Goal: Information Seeking & Learning: Check status

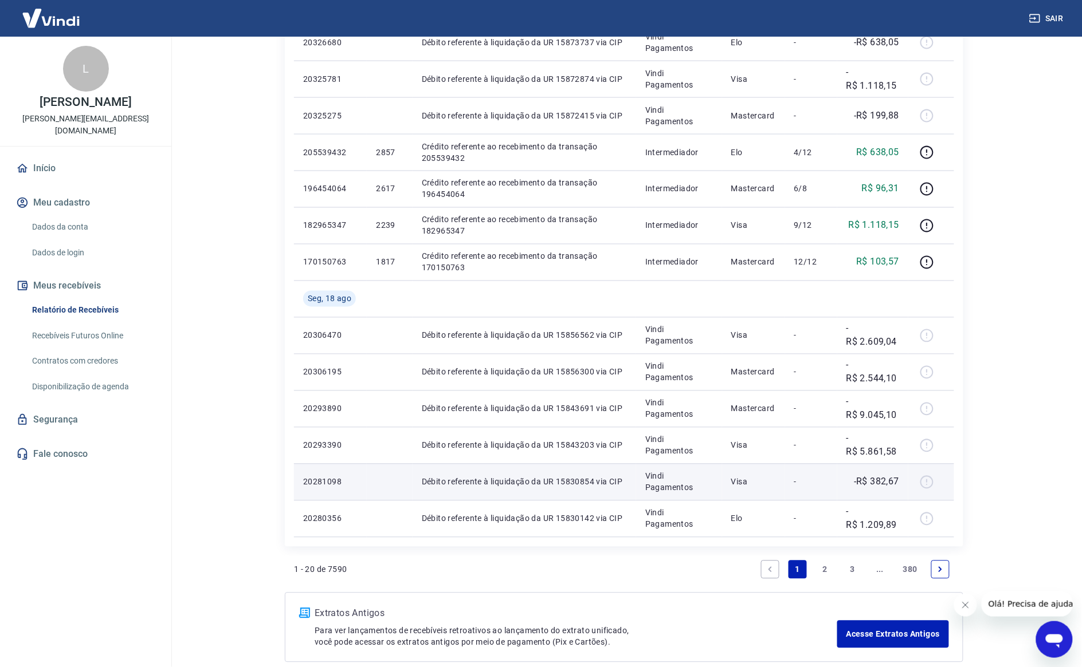
scroll to position [599, 0]
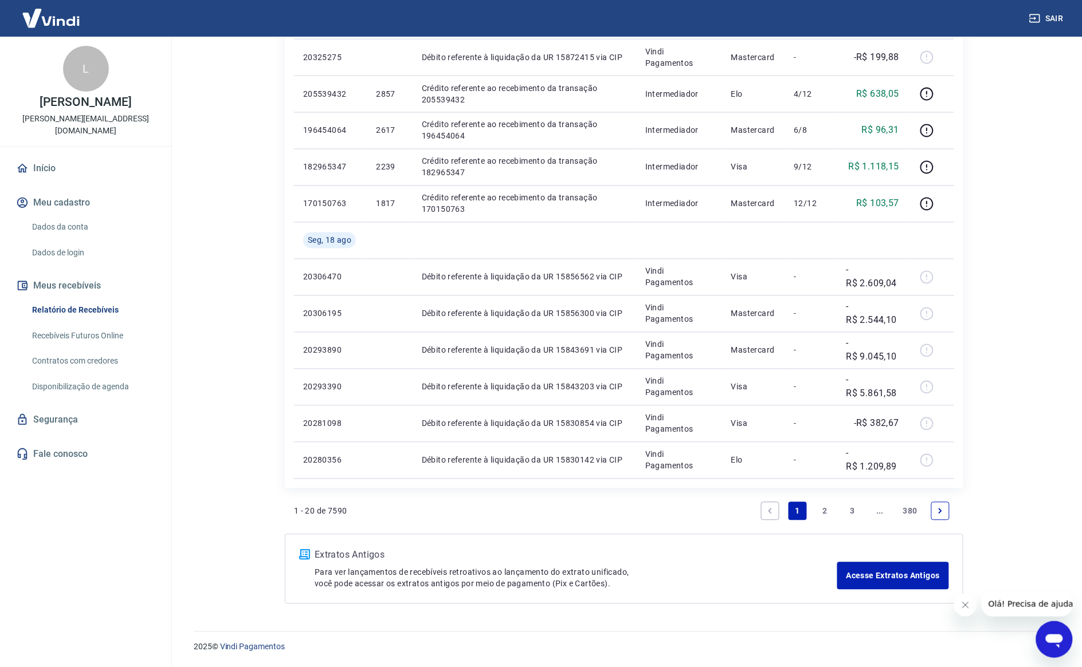
click at [818, 513] on link "2" at bounding box center [825, 511] width 18 height 18
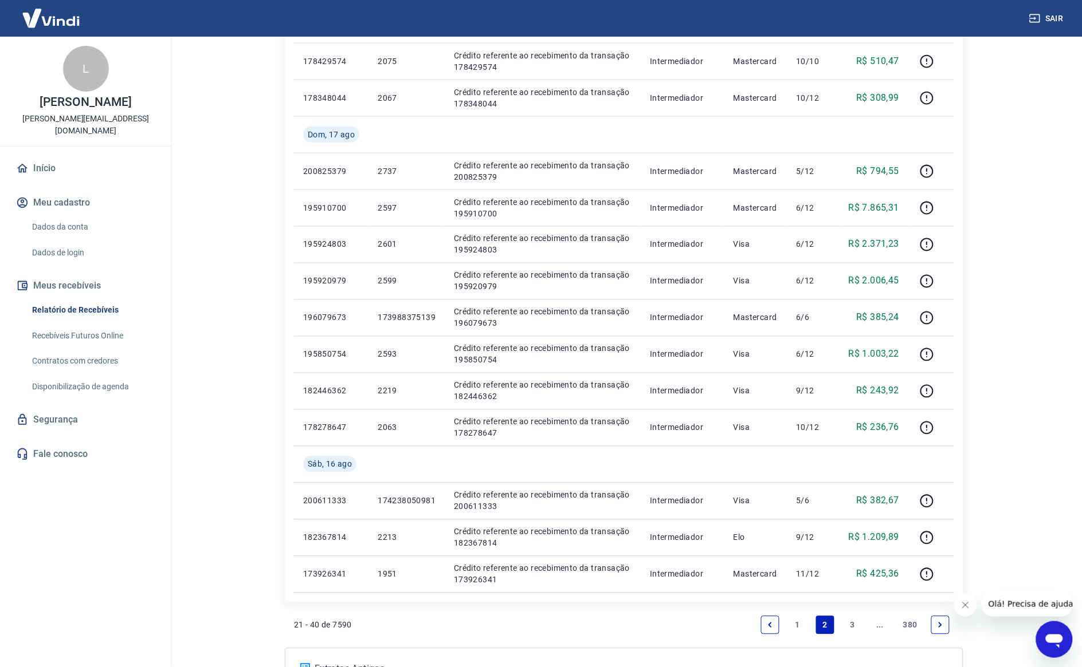
scroll to position [599, 0]
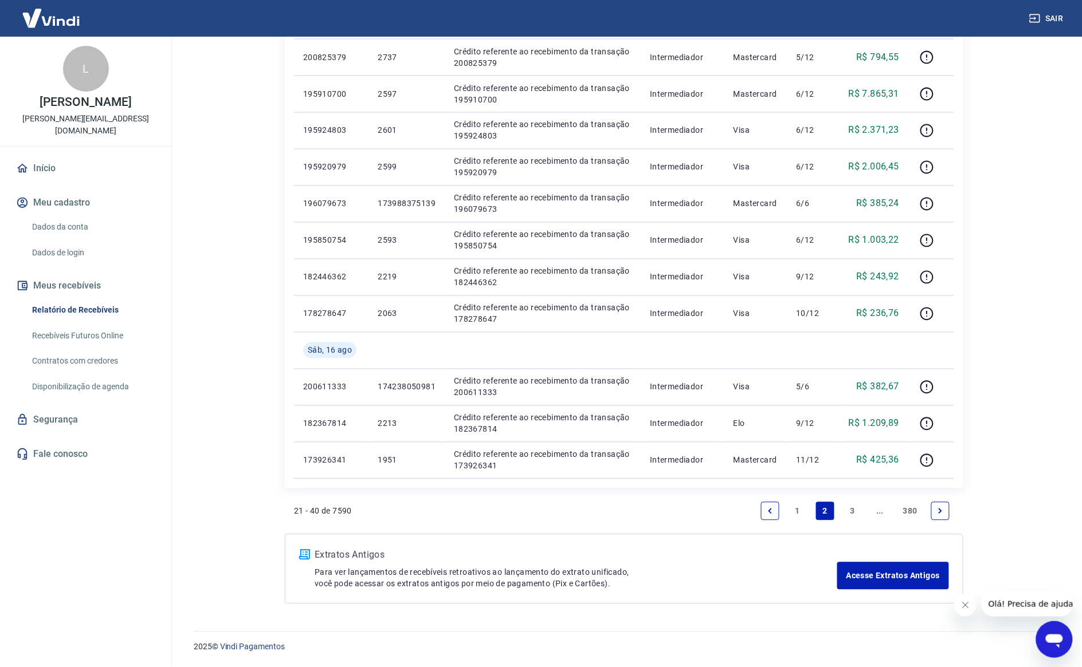
click at [803, 506] on link "1" at bounding box center [797, 511] width 18 height 18
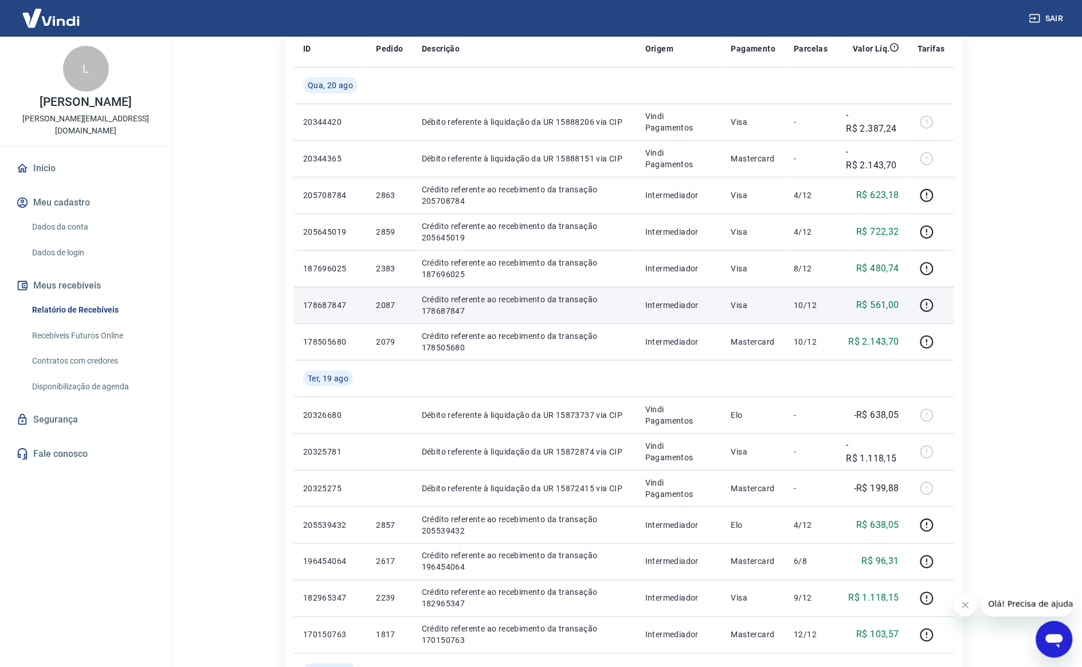
scroll to position [573, 0]
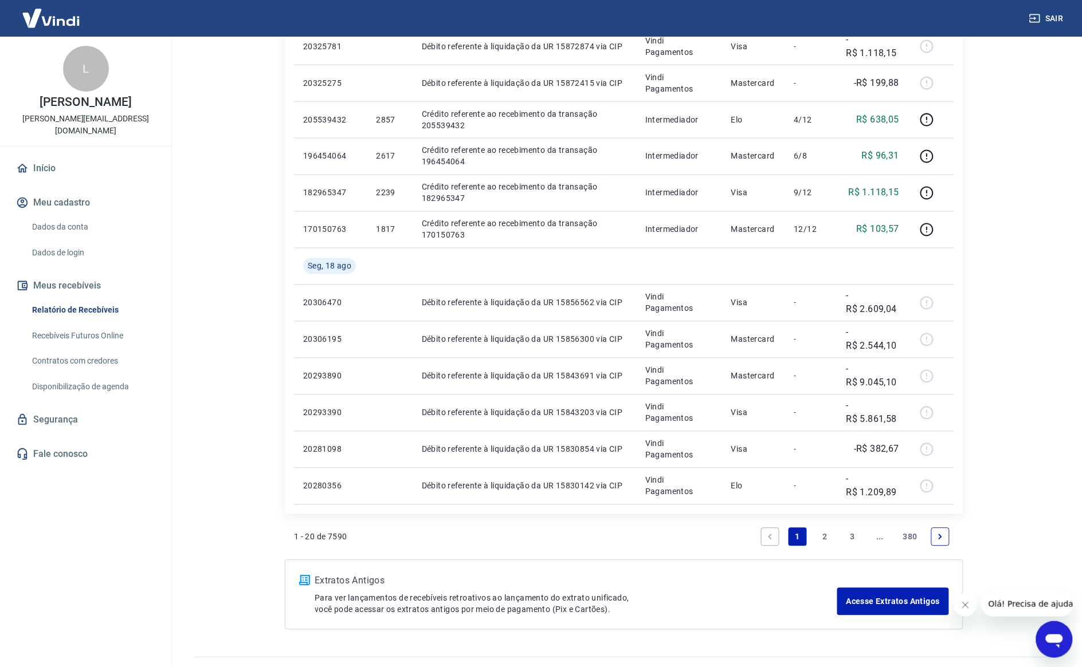
click at [822, 540] on link "2" at bounding box center [825, 537] width 18 height 18
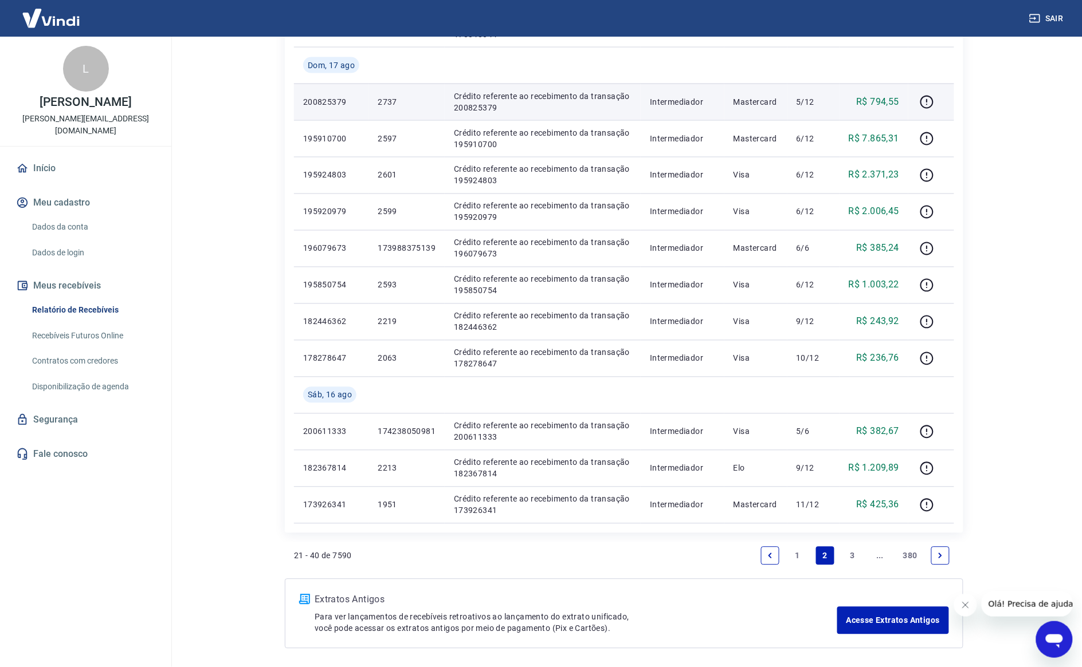
scroll to position [573, 0]
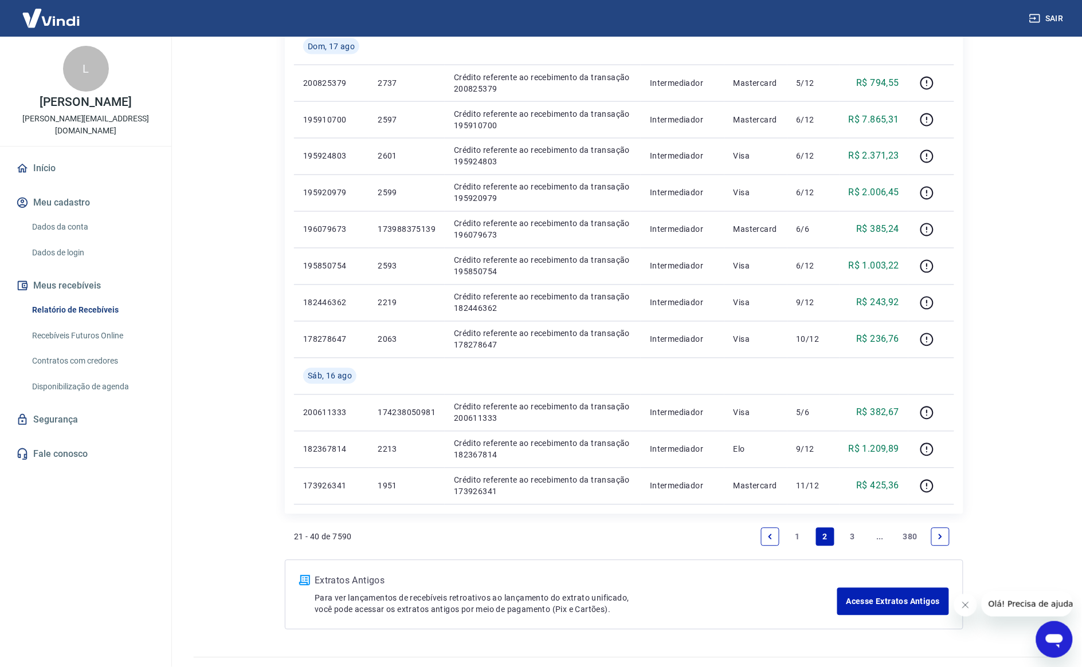
click at [855, 537] on link "3" at bounding box center [852, 537] width 18 height 18
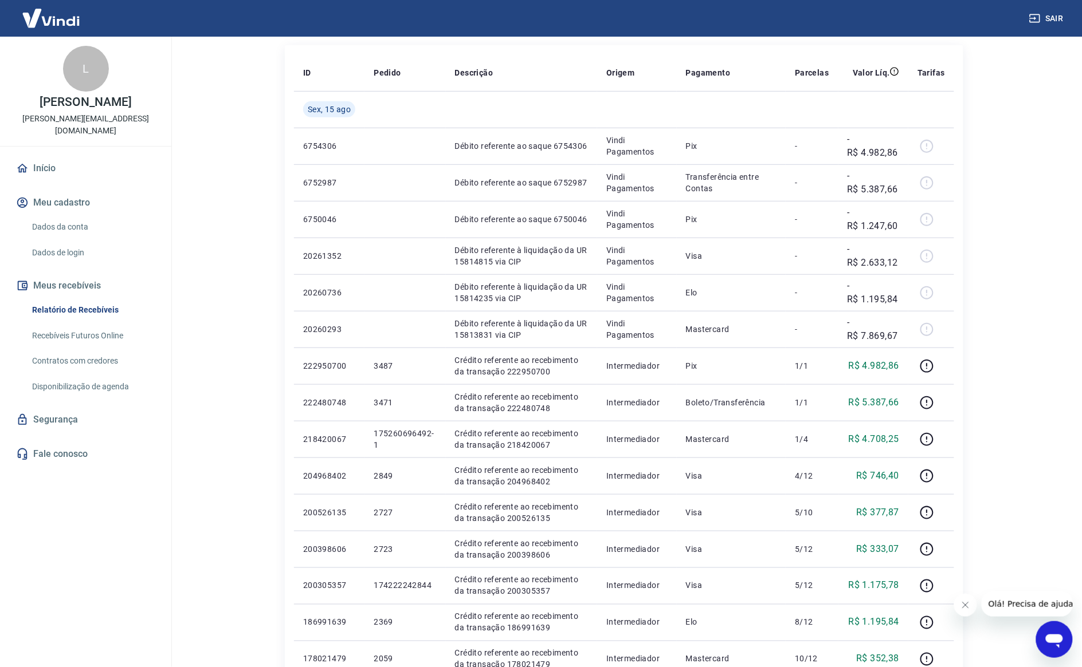
scroll to position [562, 0]
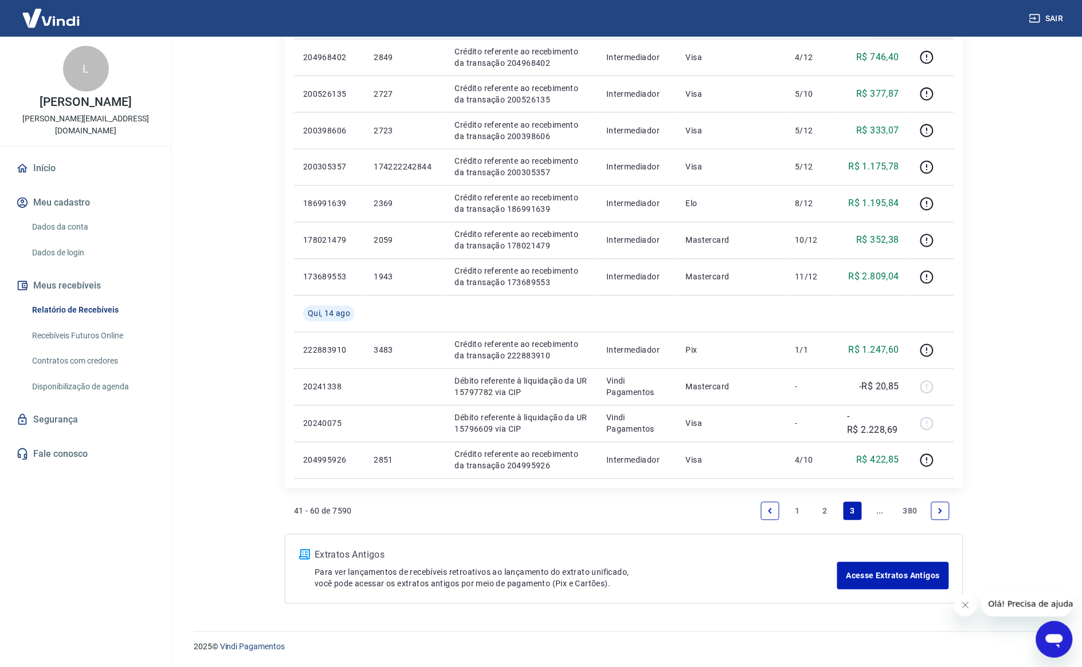
click at [824, 507] on link "2" at bounding box center [825, 511] width 18 height 18
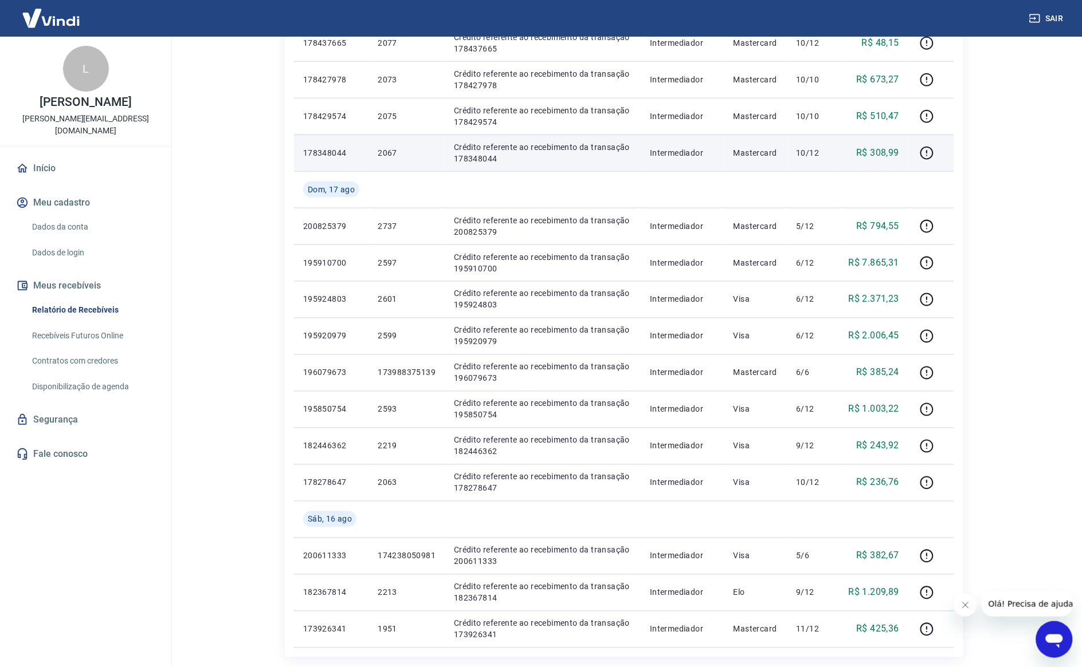
scroll to position [501, 0]
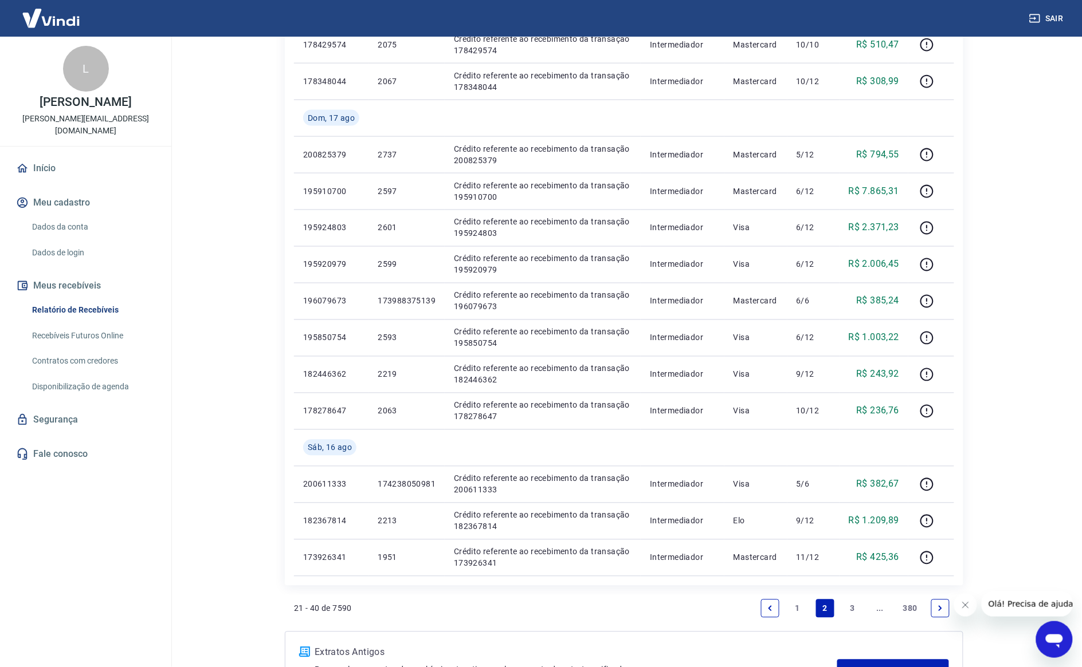
click at [984, 245] on div "Início / Meus Recebíveis / Relatório de Recebíveis Relatório de Recebíveis Saib…" at bounding box center [623, 125] width 733 height 1180
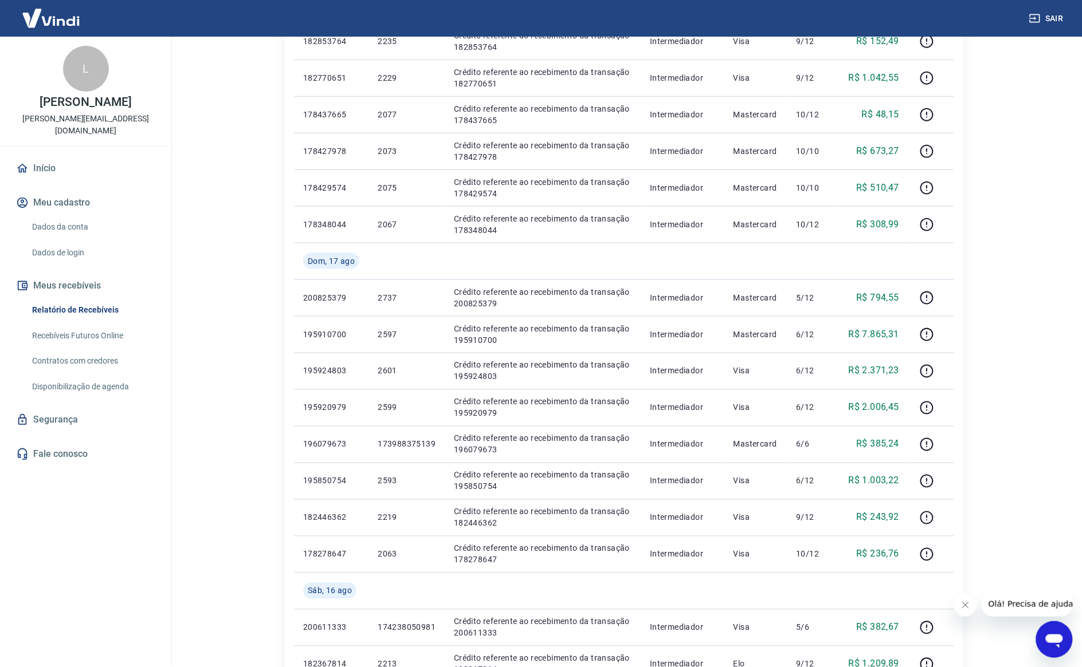
click at [984, 250] on div "Início / Meus Recebíveis / Relatório de Recebíveis Relatório de Recebíveis Saib…" at bounding box center [623, 269] width 733 height 1180
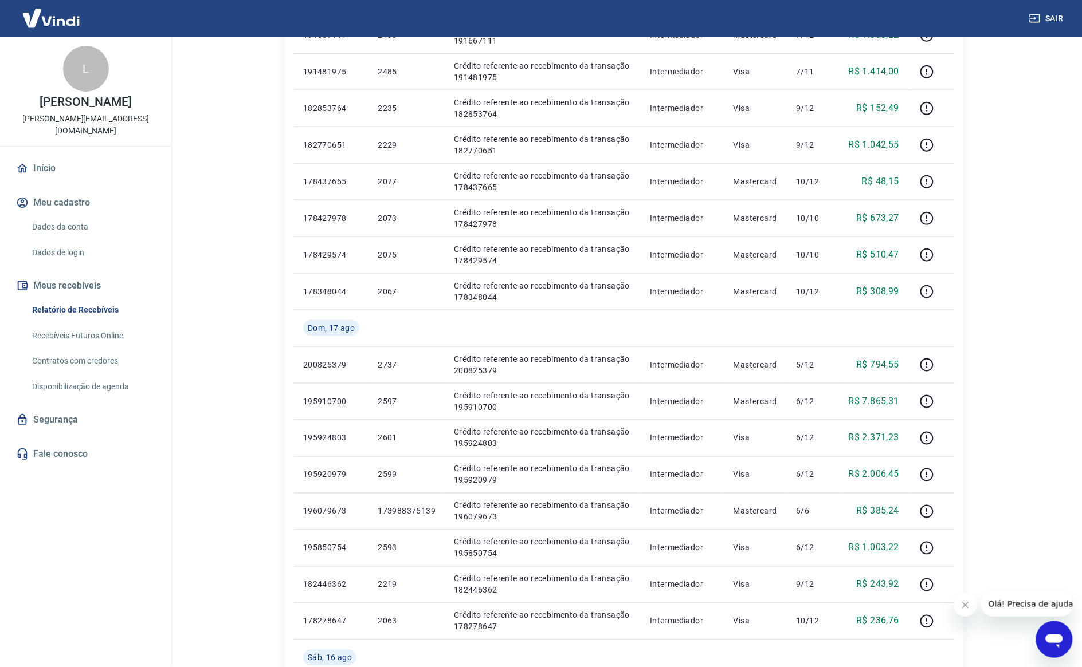
scroll to position [573, 0]
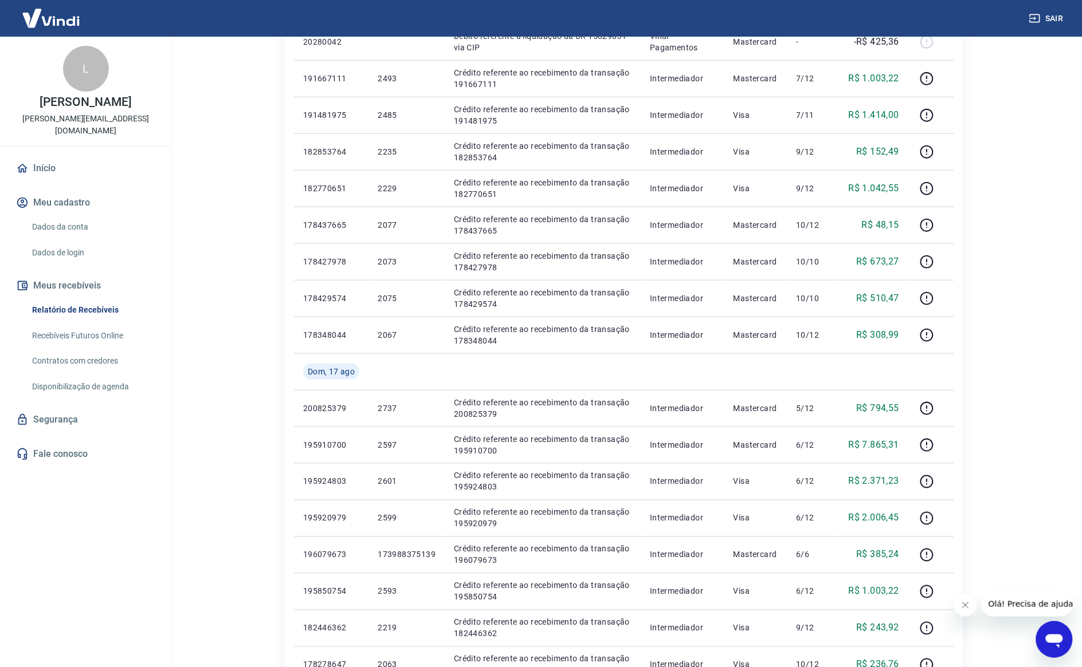
scroll to position [215, 0]
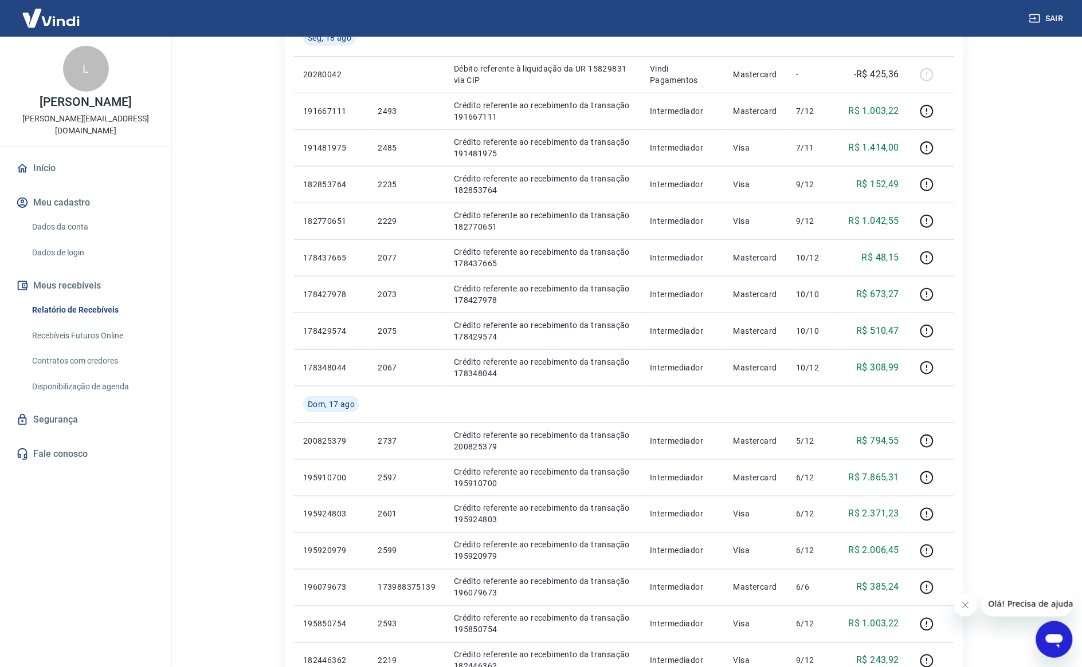
click at [1038, 453] on html "Sair L [PERSON_NAME] [EMAIL_ADDRESS][DOMAIN_NAME] Início Meu cadastro Dados da …" at bounding box center [541, 118] width 1082 height 667
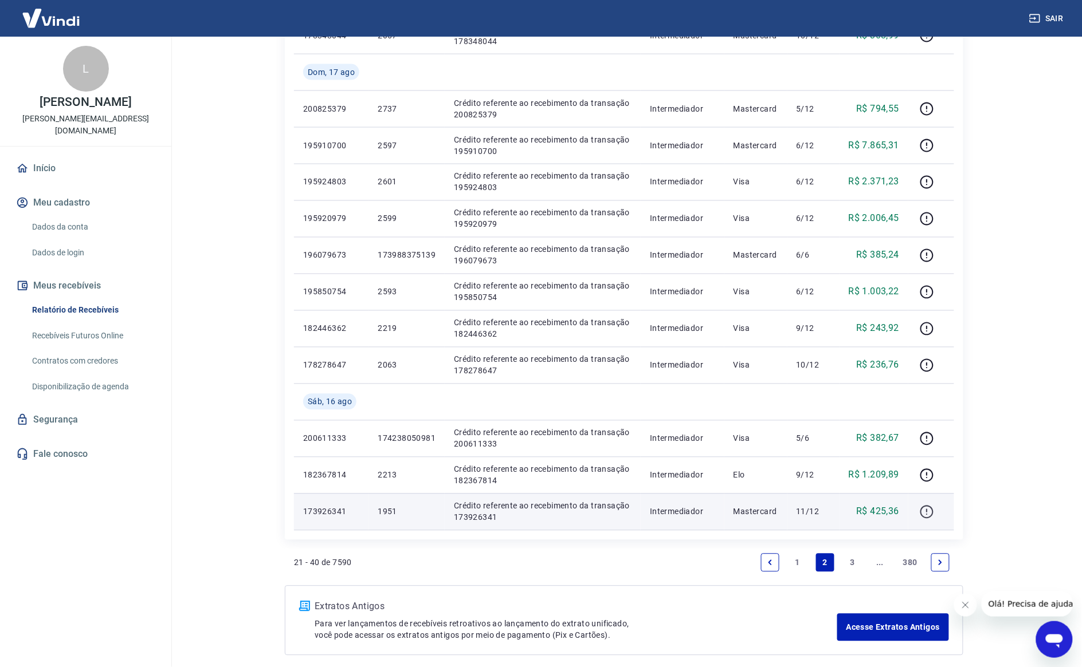
scroll to position [573, 0]
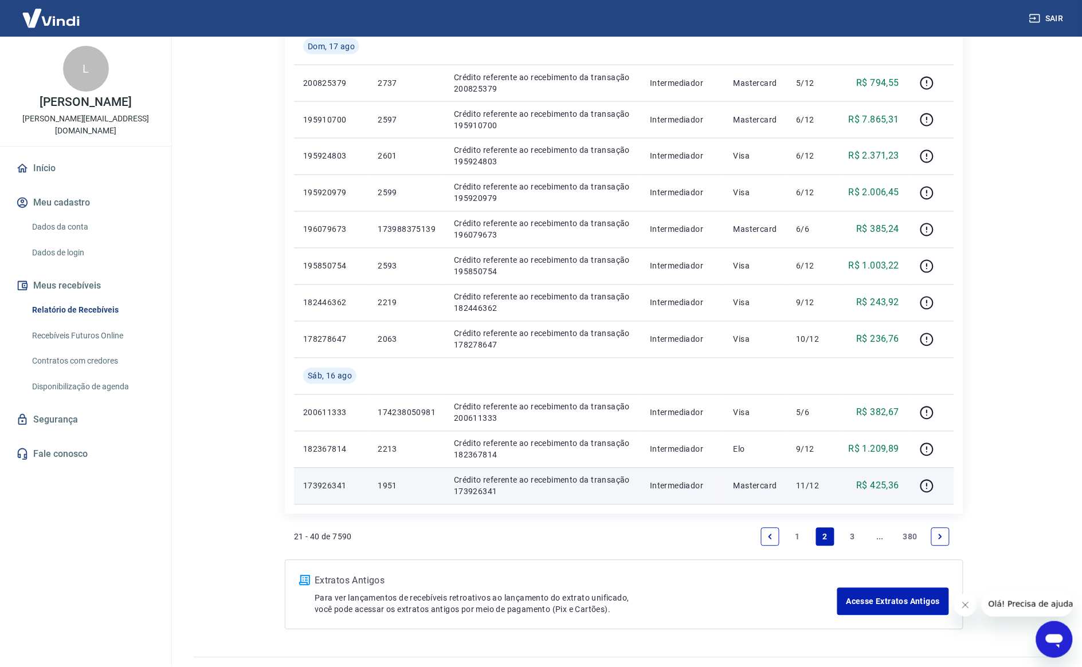
click at [387, 489] on p "1951" at bounding box center [407, 486] width 58 height 11
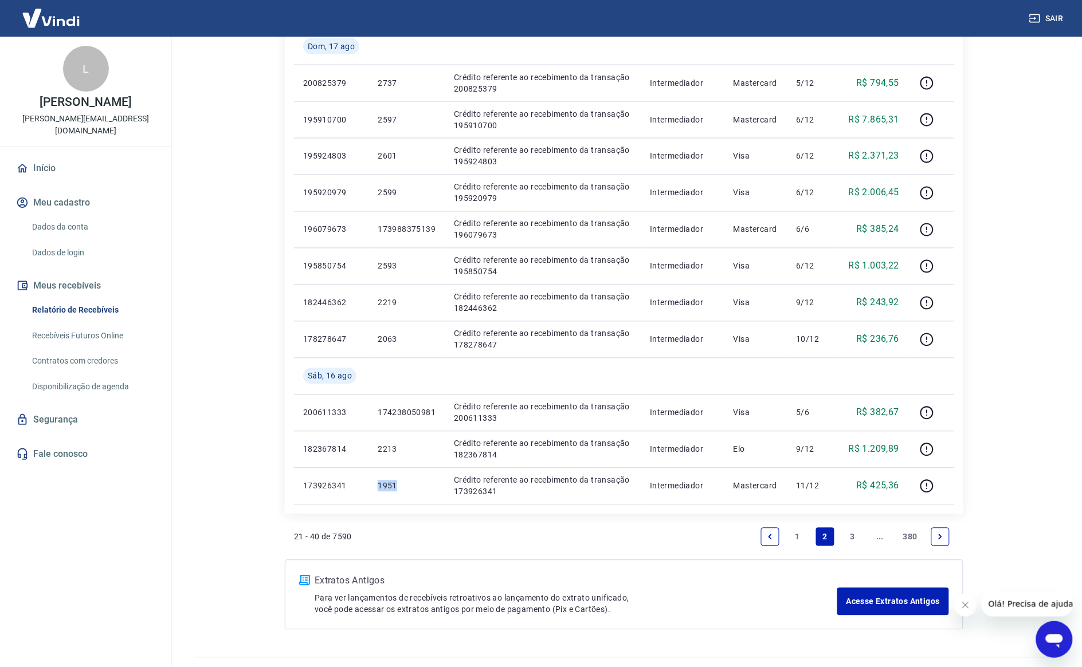
copy p "1951"
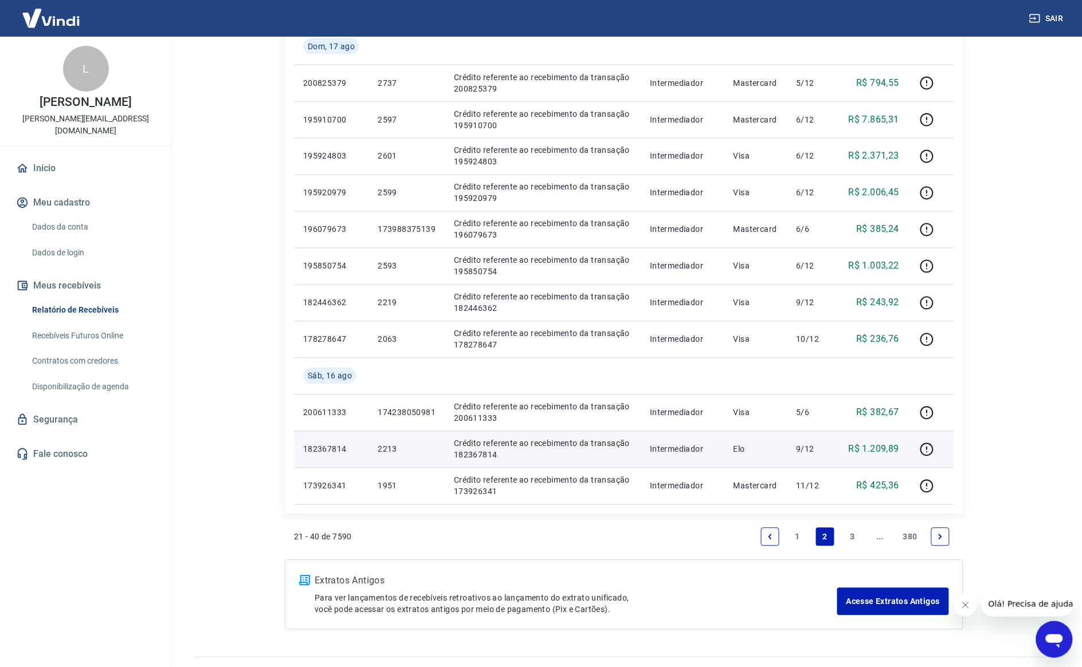
click at [390, 447] on p "2213" at bounding box center [407, 449] width 58 height 11
click at [390, 446] on p "2213" at bounding box center [407, 449] width 58 height 11
copy p "2213"
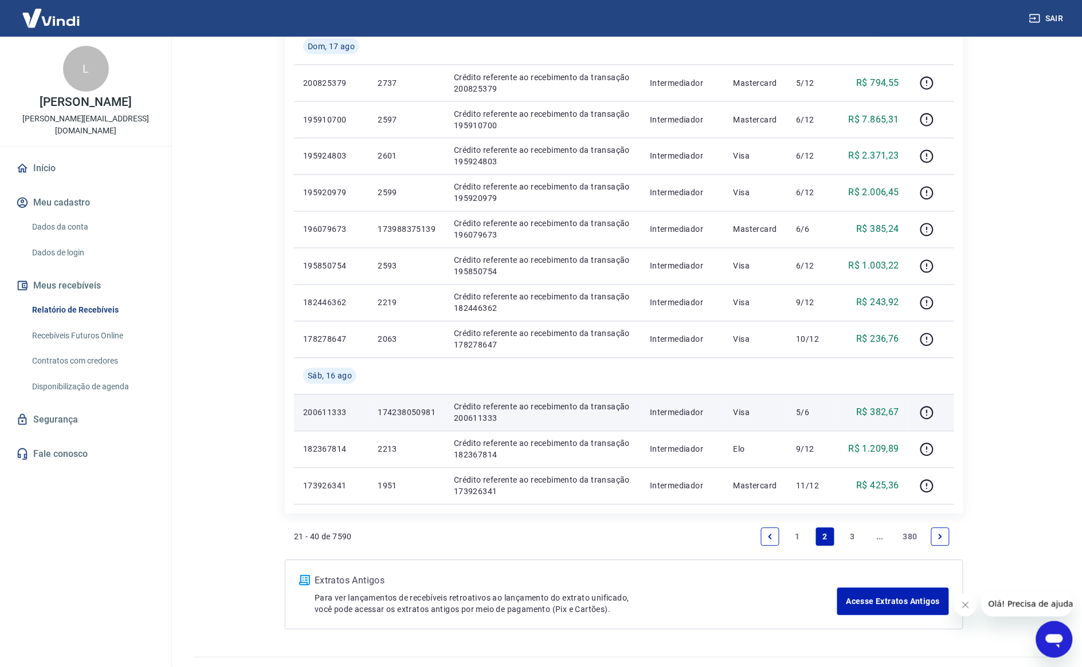
click at [388, 408] on p "174238050981" at bounding box center [407, 412] width 58 height 11
click at [390, 408] on p "174238050981" at bounding box center [407, 412] width 58 height 11
copy p "174238050981"
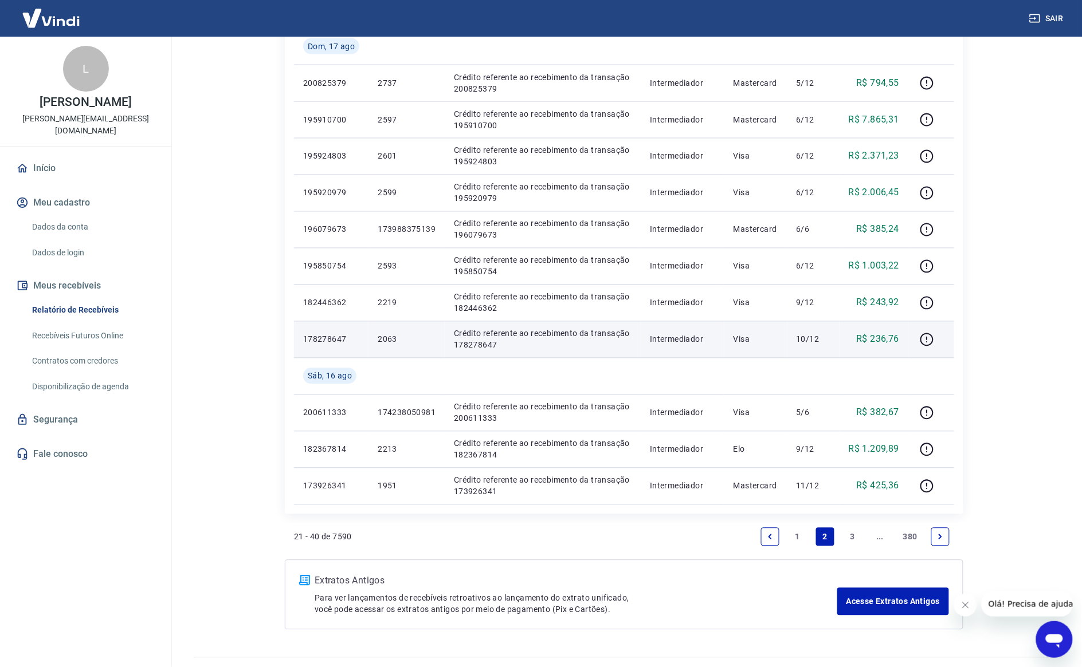
click at [384, 341] on p "2063" at bounding box center [407, 339] width 58 height 11
drag, startPoint x: 384, startPoint y: 341, endPoint x: 391, endPoint y: 342, distance: 7.0
click at [385, 341] on p "2063" at bounding box center [407, 339] width 58 height 11
copy p "2063"
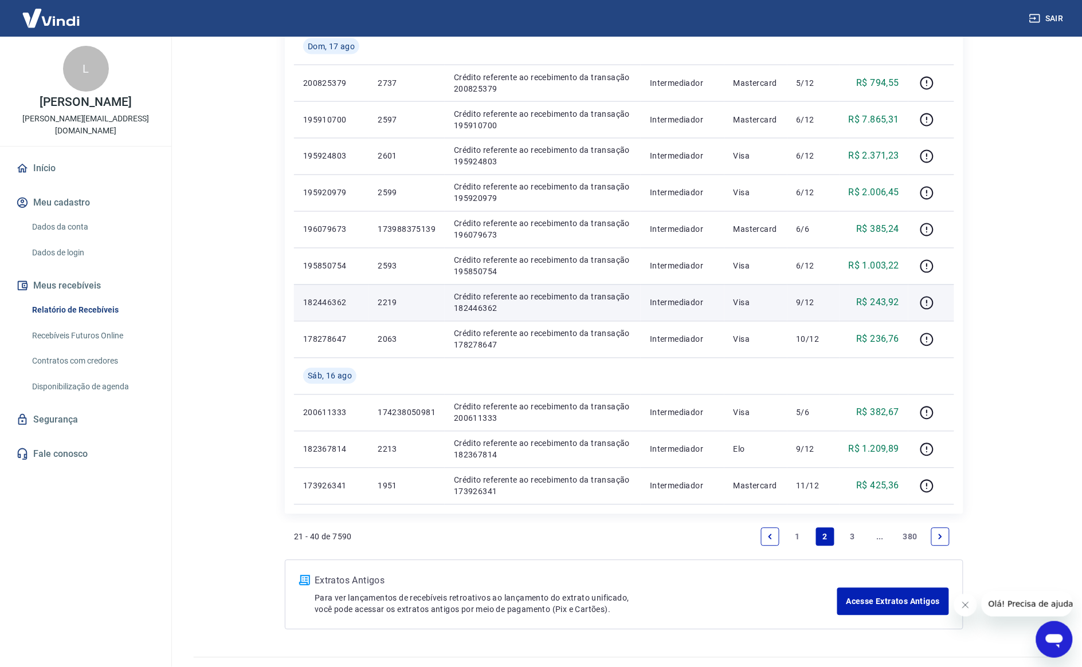
click at [388, 304] on p "2219" at bounding box center [407, 302] width 58 height 11
click at [390, 304] on p "2219" at bounding box center [407, 302] width 58 height 11
copy p "2219"
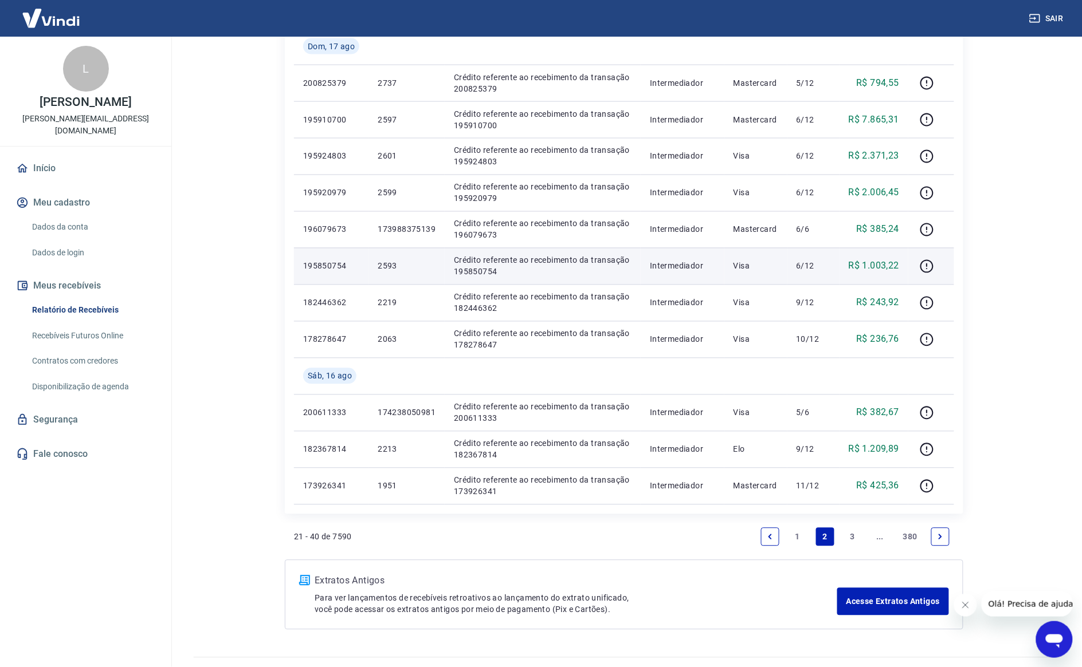
click at [385, 260] on td "2593" at bounding box center [406, 266] width 76 height 37
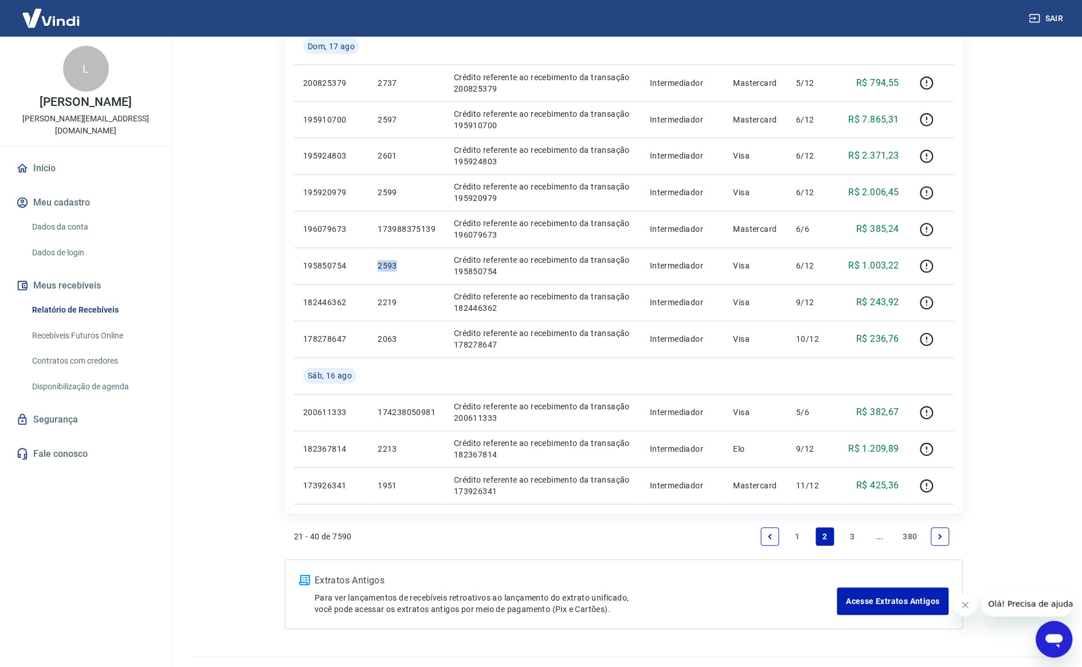
copy p "2593"
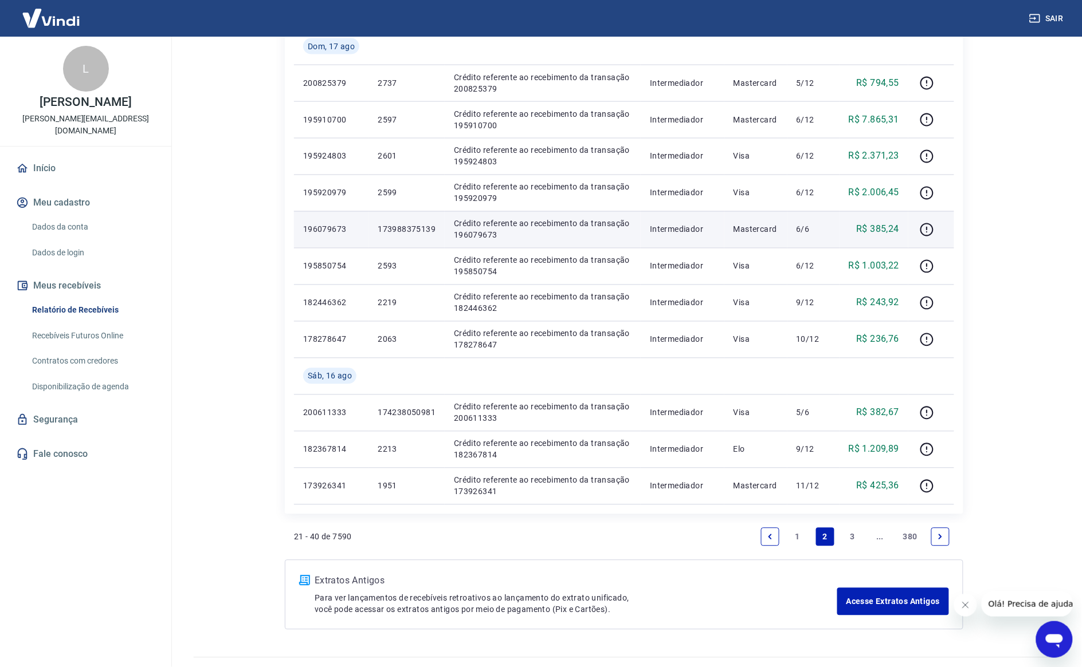
click at [385, 225] on p "173988375139" at bounding box center [407, 229] width 58 height 11
click at [387, 226] on p "173988375139" at bounding box center [407, 229] width 58 height 11
copy p "173988375139"
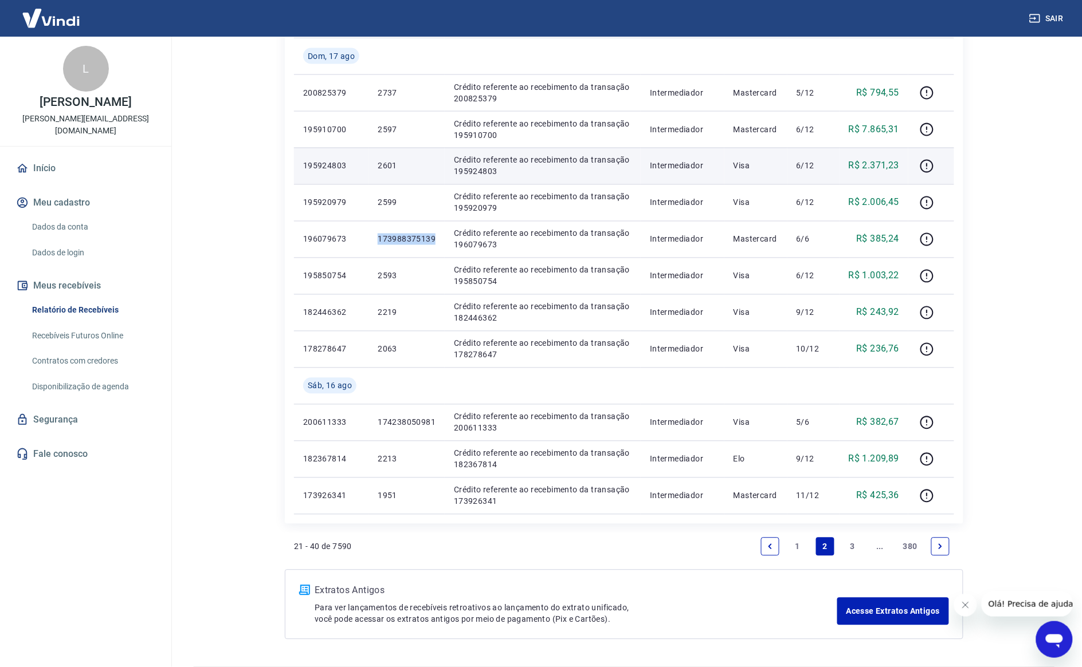
scroll to position [430, 0]
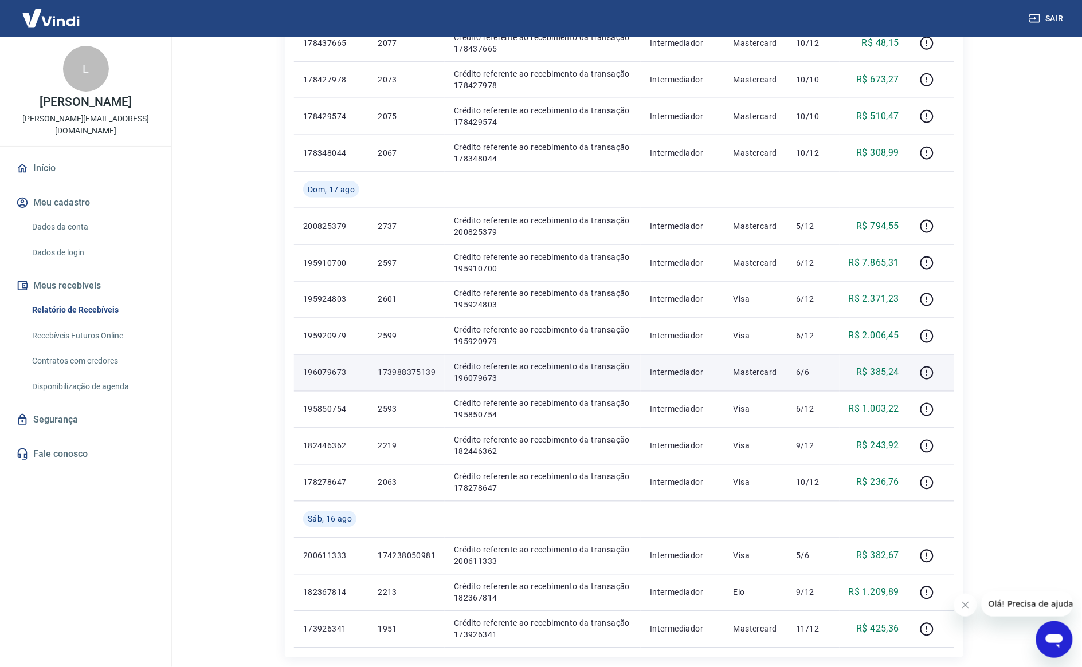
click at [875, 368] on p "R$ 385,24" at bounding box center [878, 373] width 43 height 14
click at [874, 368] on p "R$ 385,24" at bounding box center [878, 373] width 43 height 14
copy p "385,24"
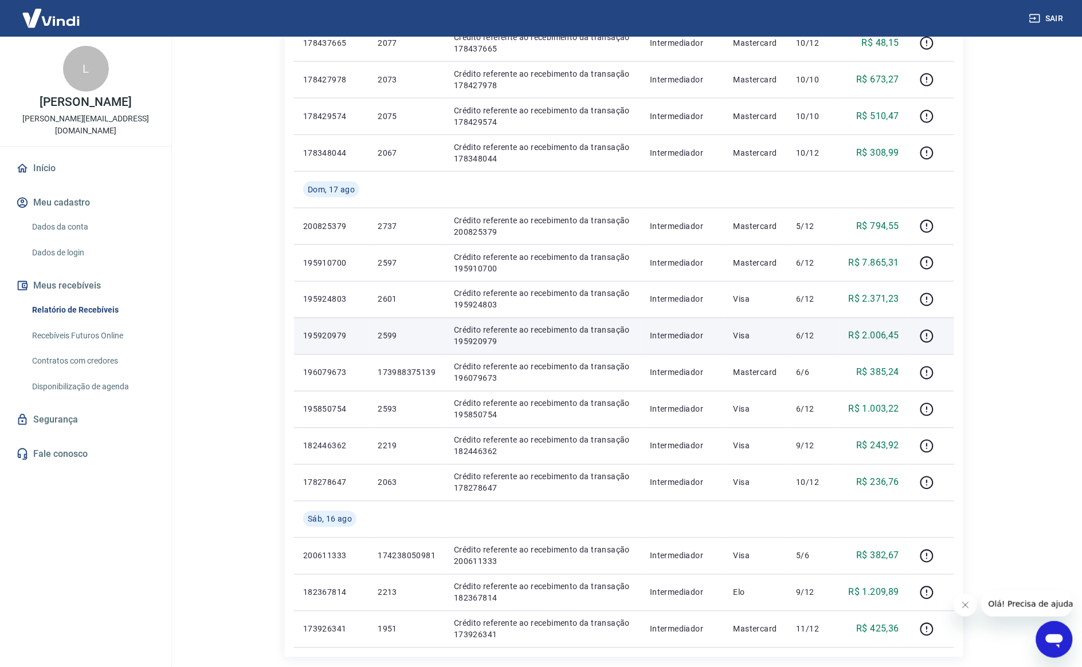
click at [390, 339] on p "2599" at bounding box center [407, 336] width 58 height 11
click at [390, 338] on p "2599" at bounding box center [407, 336] width 58 height 11
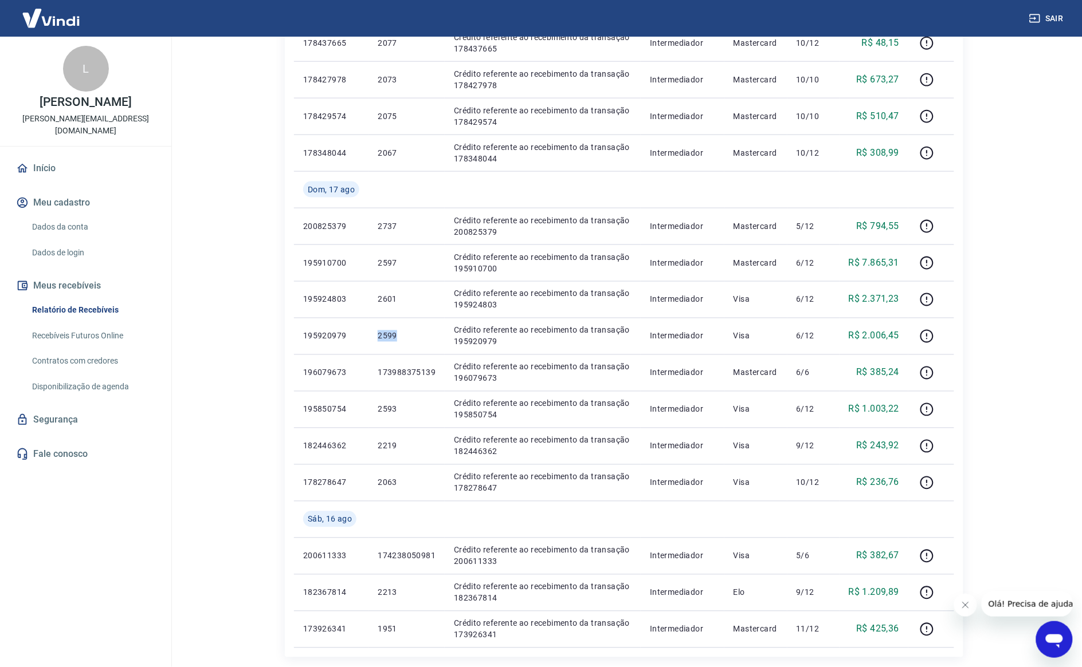
copy p "2599"
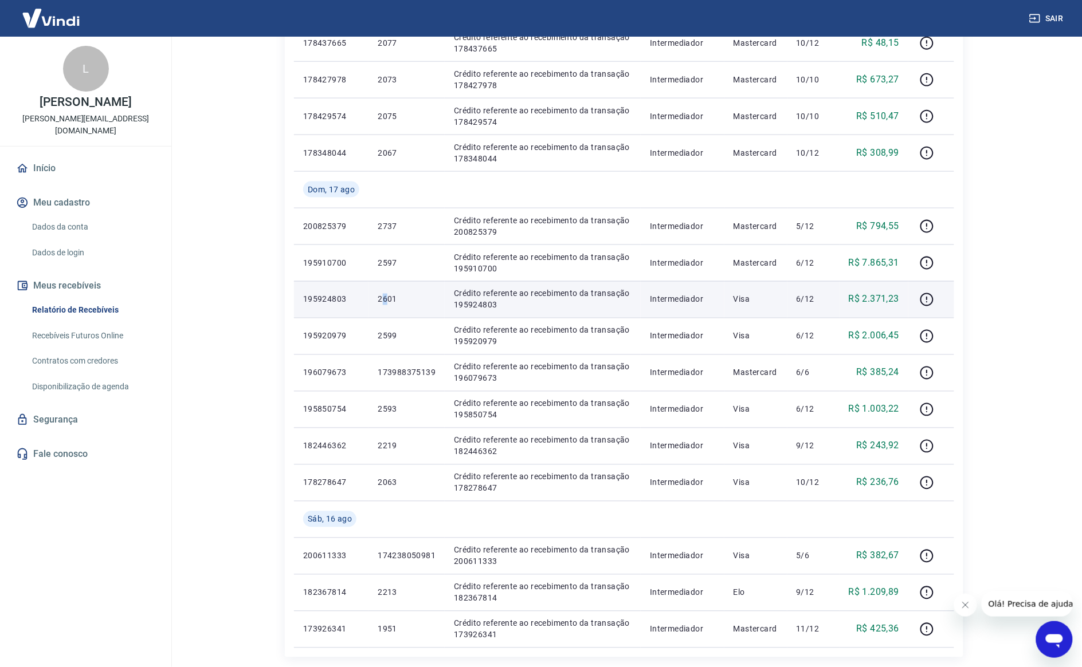
click at [386, 301] on p "2601" at bounding box center [407, 299] width 58 height 11
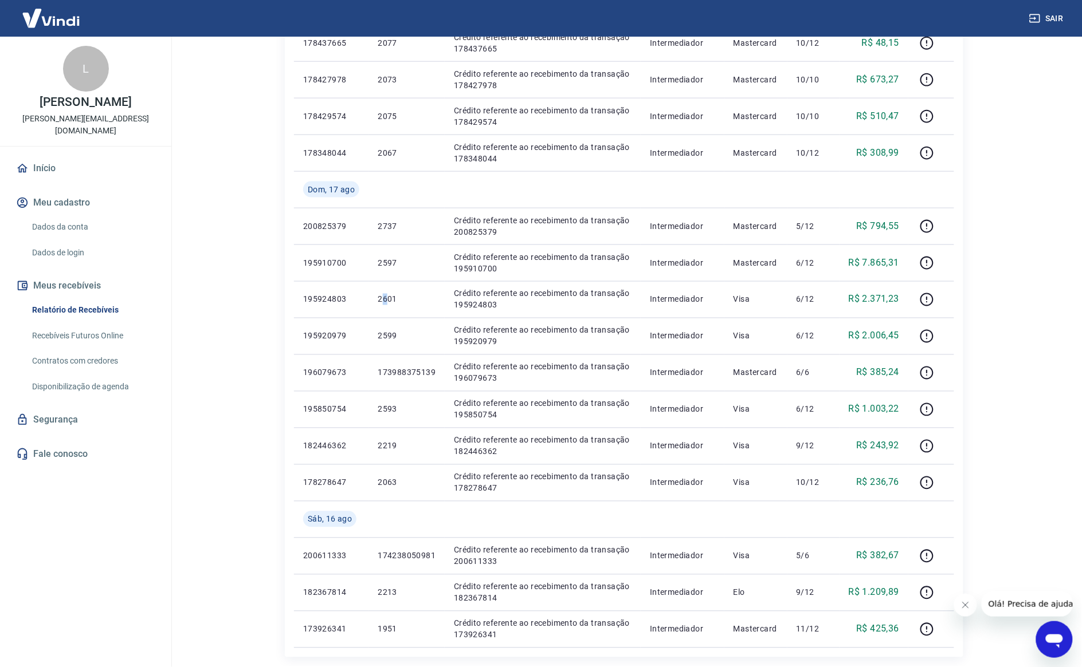
copy p "6"
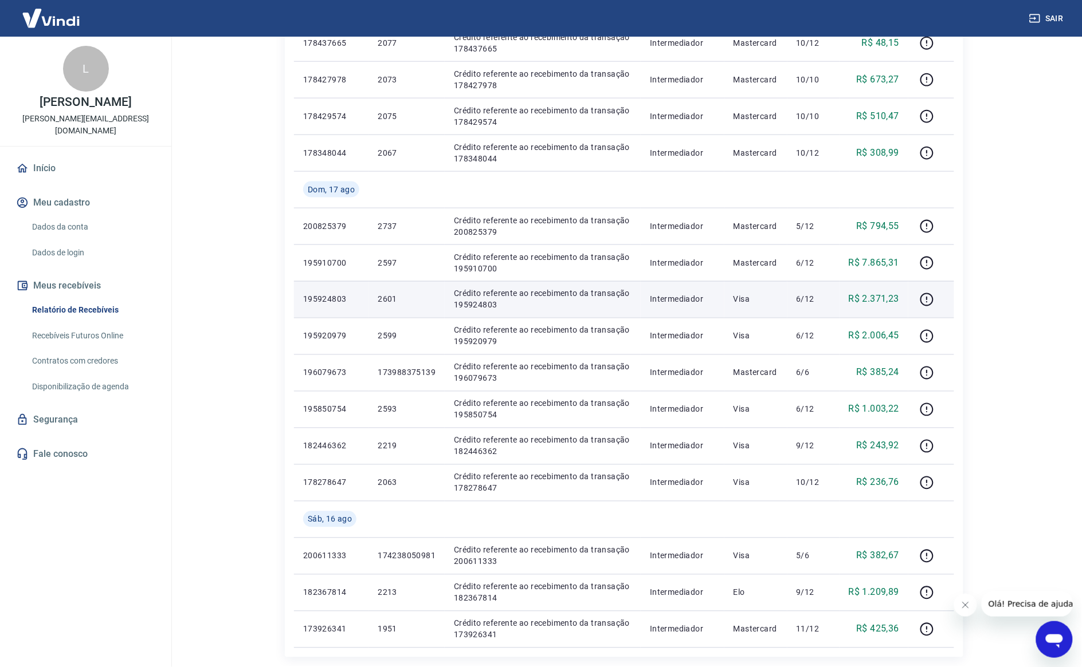
click at [395, 311] on td "2601" at bounding box center [406, 299] width 76 height 37
click at [394, 311] on td "2601" at bounding box center [406, 299] width 76 height 37
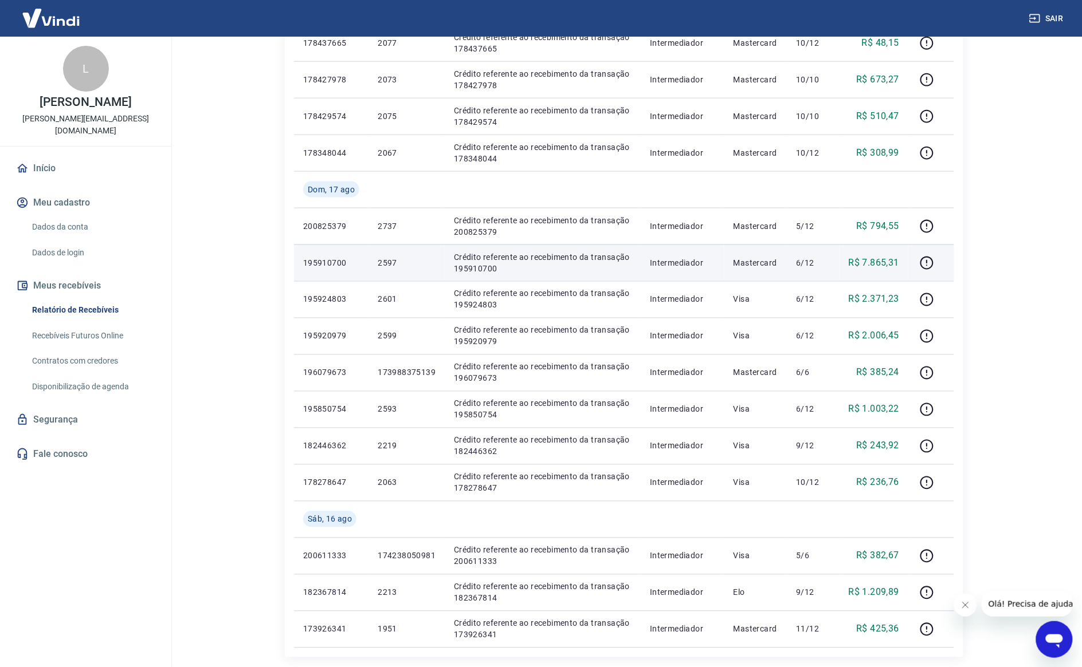
click at [383, 260] on p "2597" at bounding box center [407, 262] width 58 height 11
click at [383, 259] on p "2597" at bounding box center [407, 262] width 58 height 11
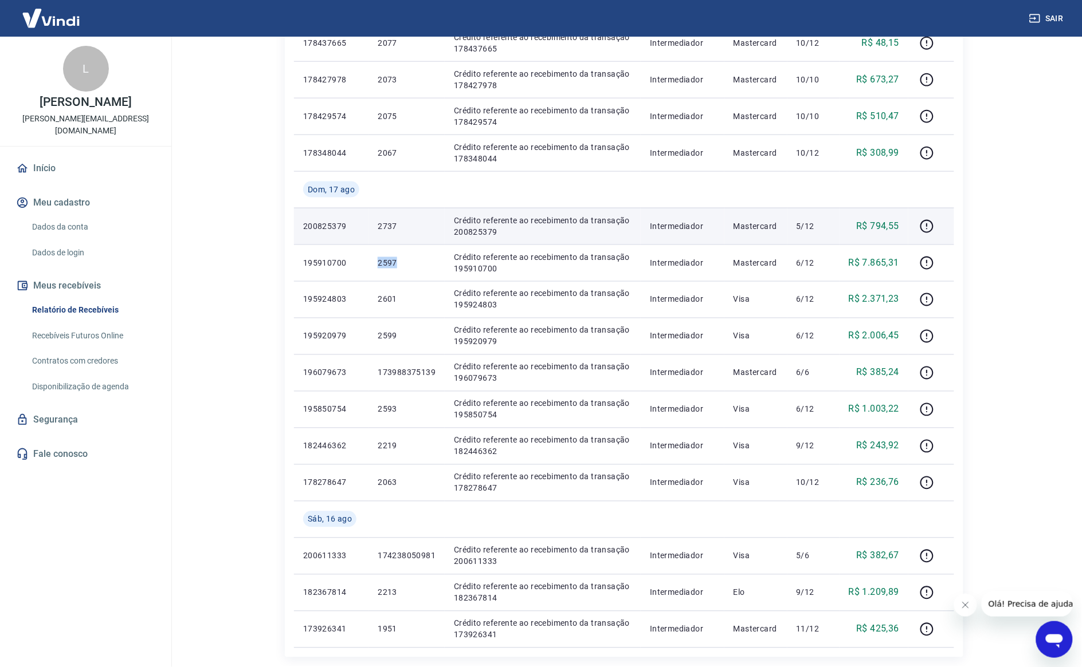
click at [396, 227] on p "2737" at bounding box center [407, 226] width 58 height 11
click at [394, 226] on p "2737" at bounding box center [407, 226] width 58 height 11
click at [393, 226] on p "2737" at bounding box center [407, 226] width 58 height 11
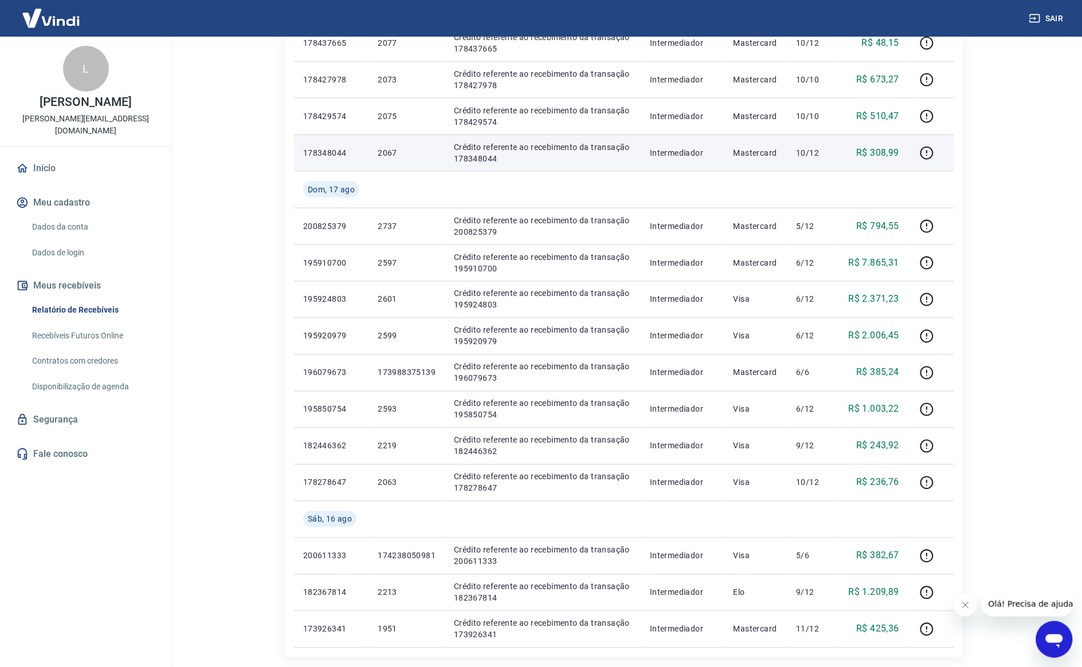
click at [388, 147] on p "2067" at bounding box center [407, 152] width 58 height 11
click at [388, 148] on p "2067" at bounding box center [407, 152] width 58 height 11
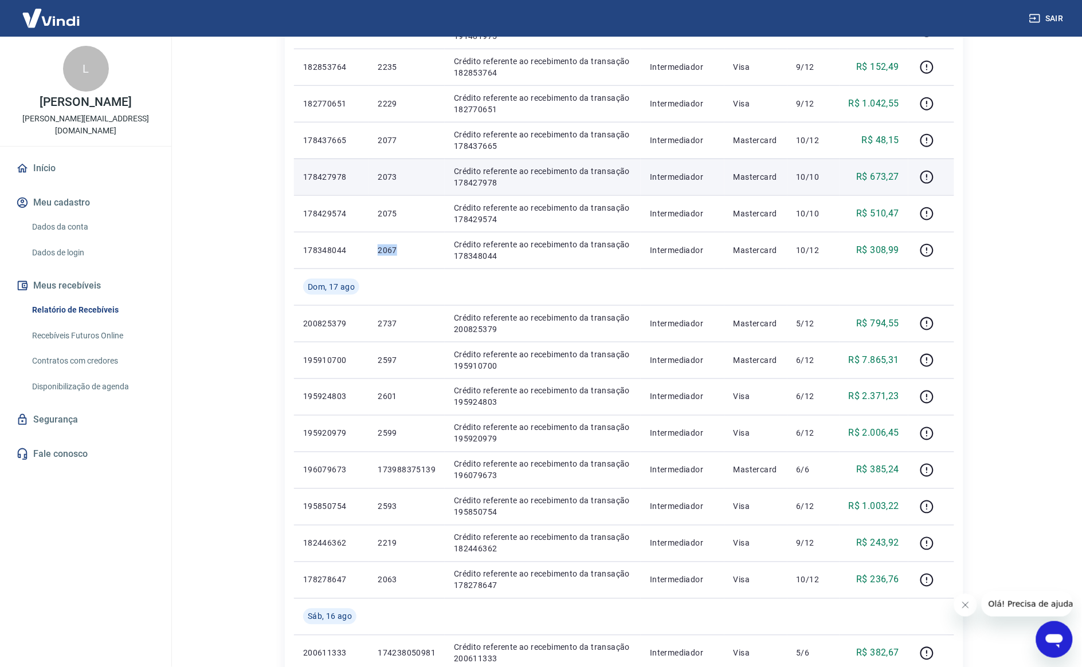
scroll to position [143, 0]
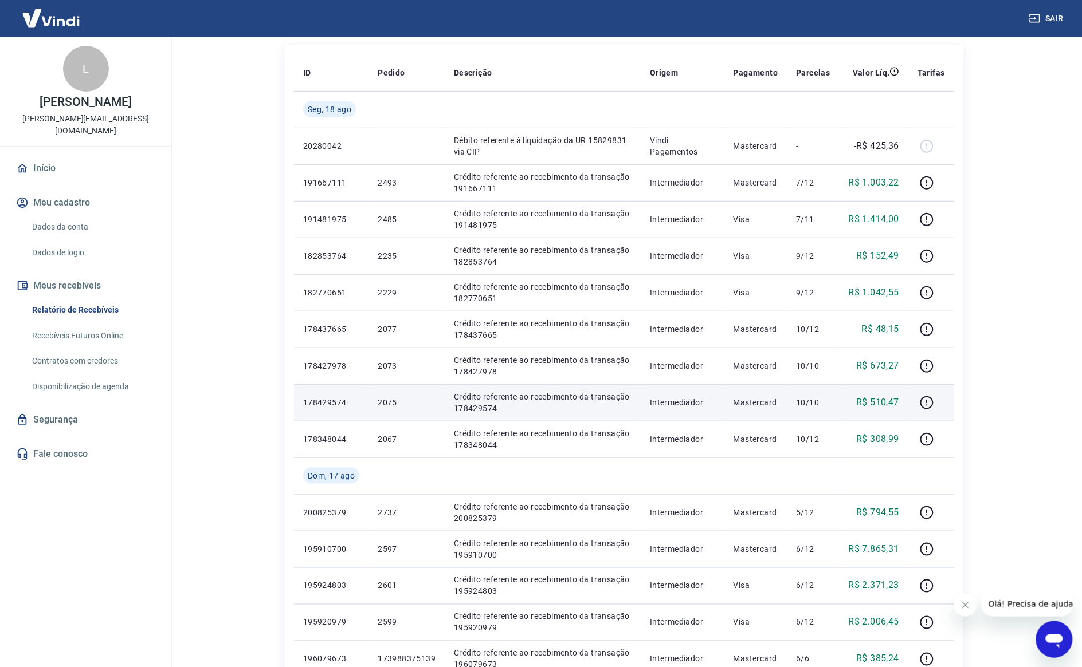
click at [383, 398] on p "2075" at bounding box center [407, 402] width 58 height 11
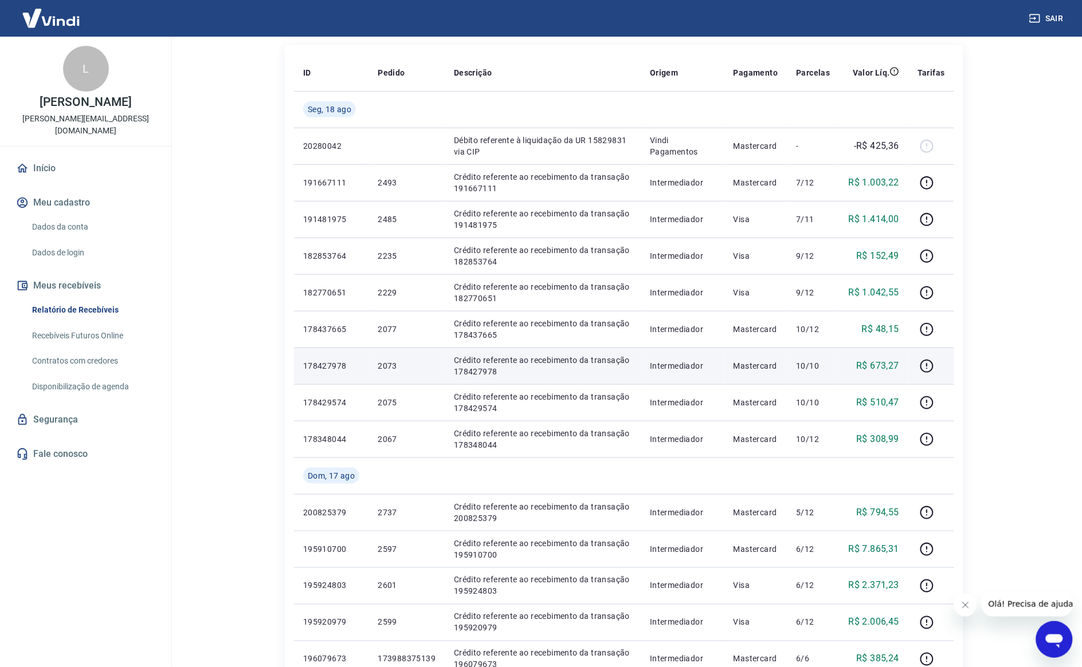
click at [384, 364] on p "2073" at bounding box center [407, 365] width 58 height 11
click at [391, 370] on p "2073" at bounding box center [407, 365] width 58 height 11
click at [390, 368] on p "2073" at bounding box center [407, 365] width 58 height 11
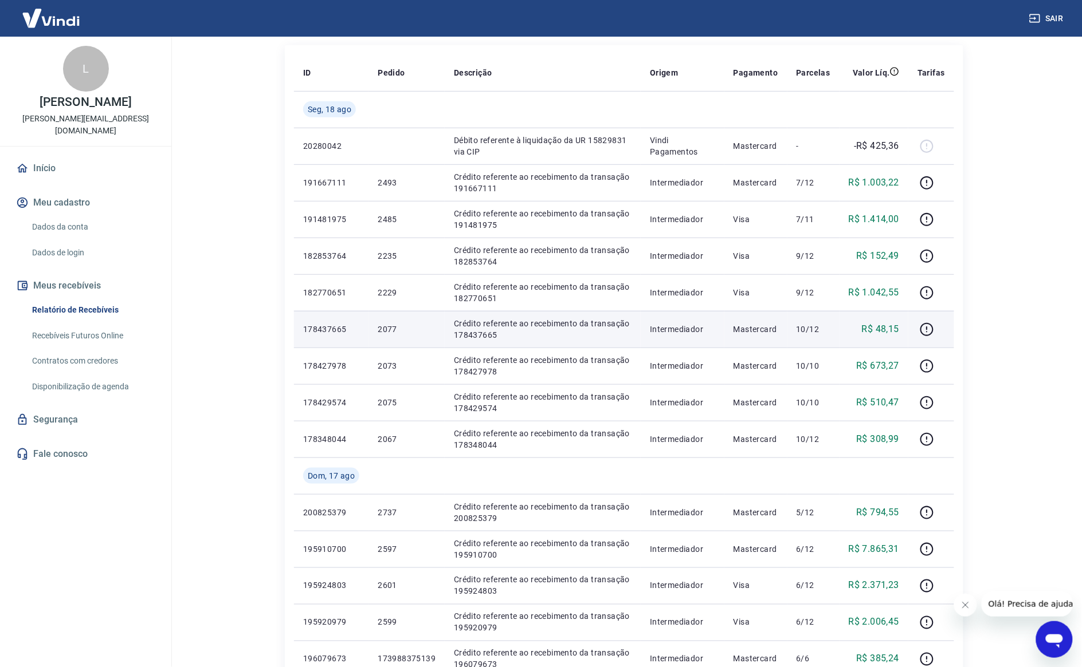
click at [383, 327] on p "2077" at bounding box center [407, 329] width 58 height 11
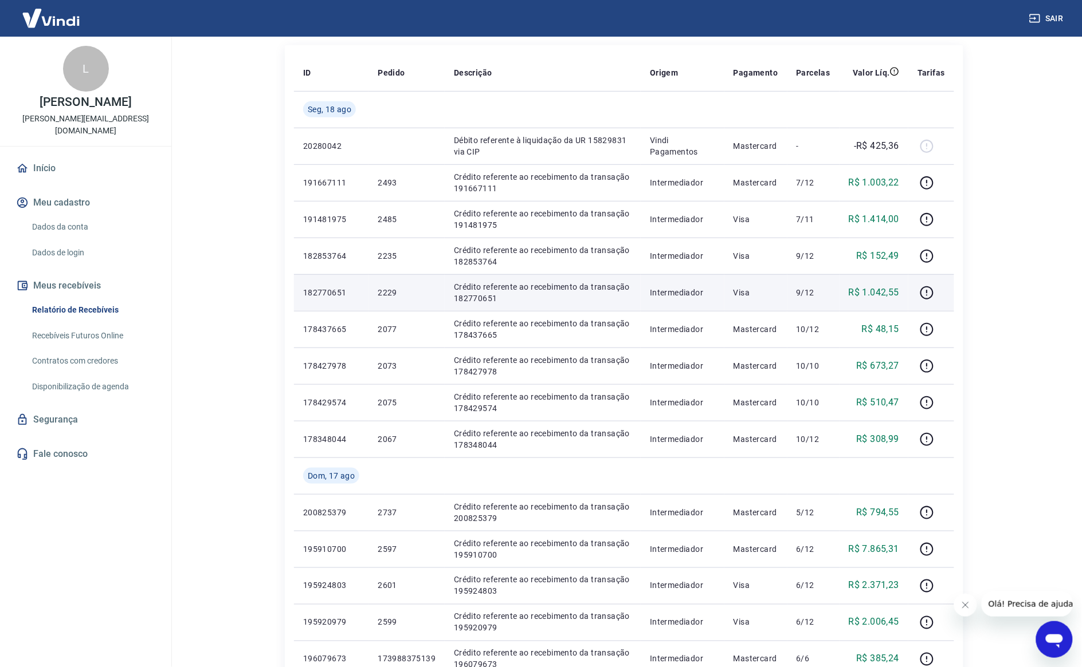
click at [396, 294] on p "2229" at bounding box center [407, 292] width 58 height 11
click at [395, 293] on p "2229" at bounding box center [407, 292] width 58 height 11
click at [384, 290] on p "2229" at bounding box center [407, 292] width 58 height 11
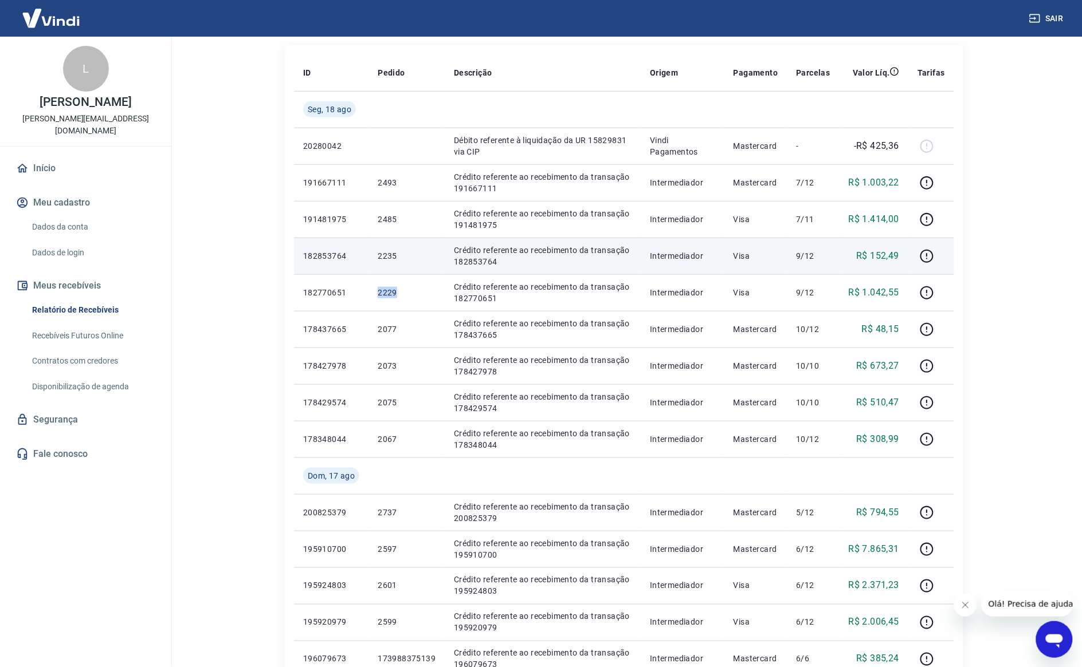
click at [385, 254] on p "2235" at bounding box center [407, 255] width 58 height 11
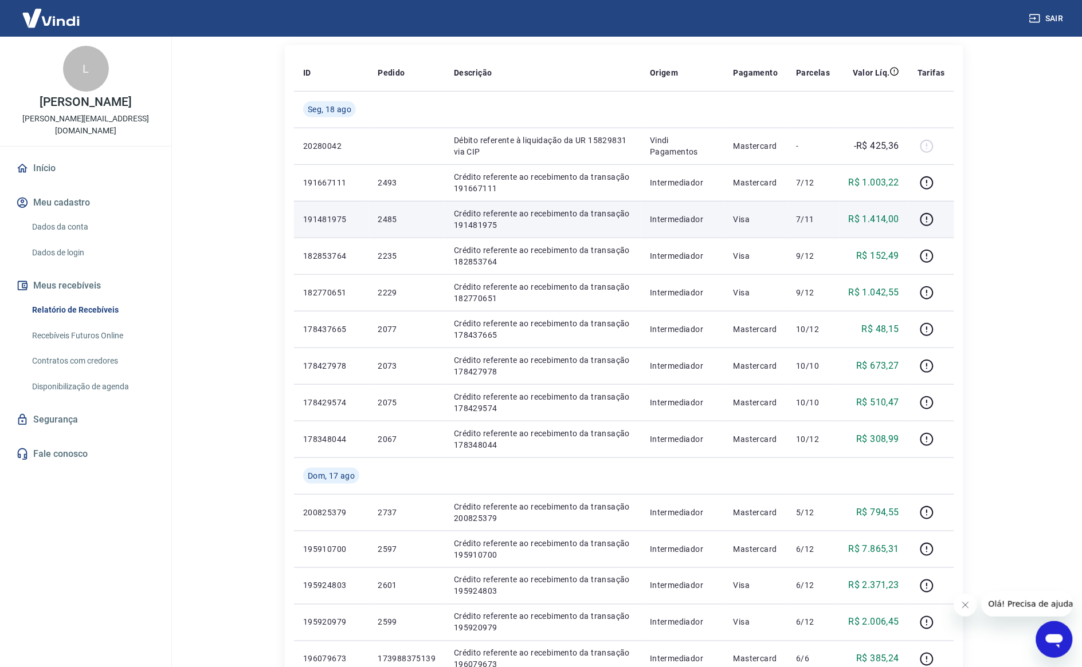
click at [392, 227] on td "2485" at bounding box center [406, 219] width 76 height 37
click at [391, 227] on td "2485" at bounding box center [406, 219] width 76 height 37
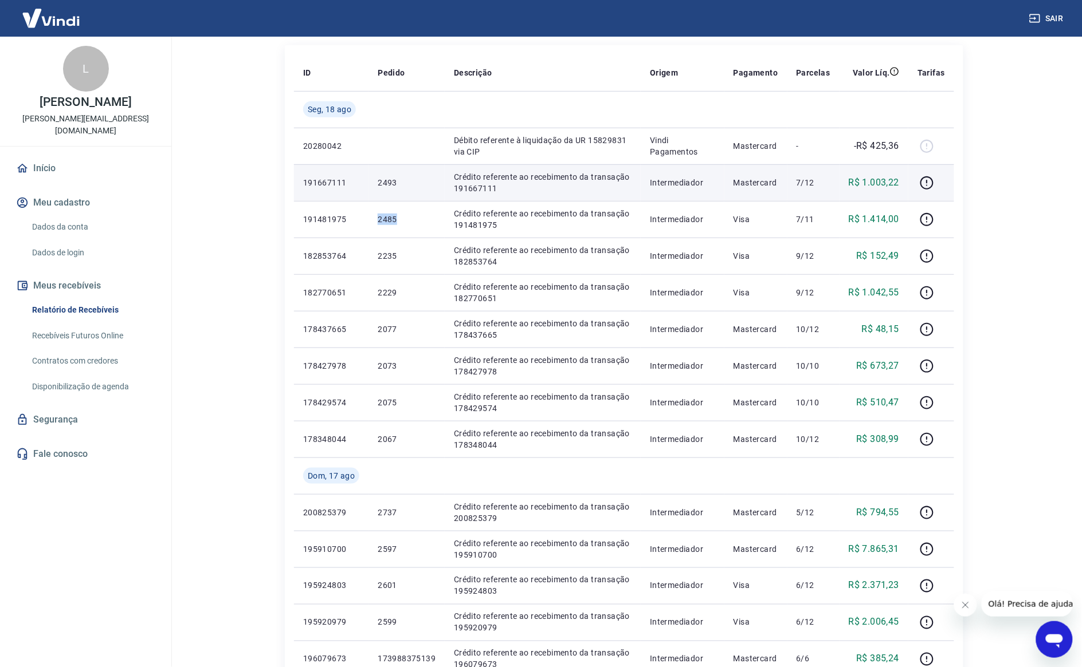
click at [376, 184] on td "2493" at bounding box center [406, 182] width 76 height 37
